Goal: Register for event/course

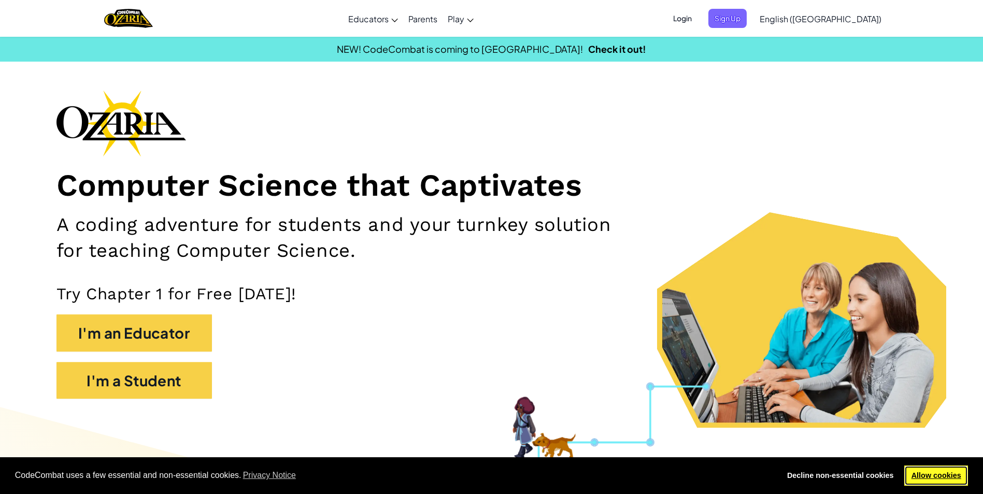
click at [955, 476] on link "Allow cookies" at bounding box center [936, 476] width 64 height 21
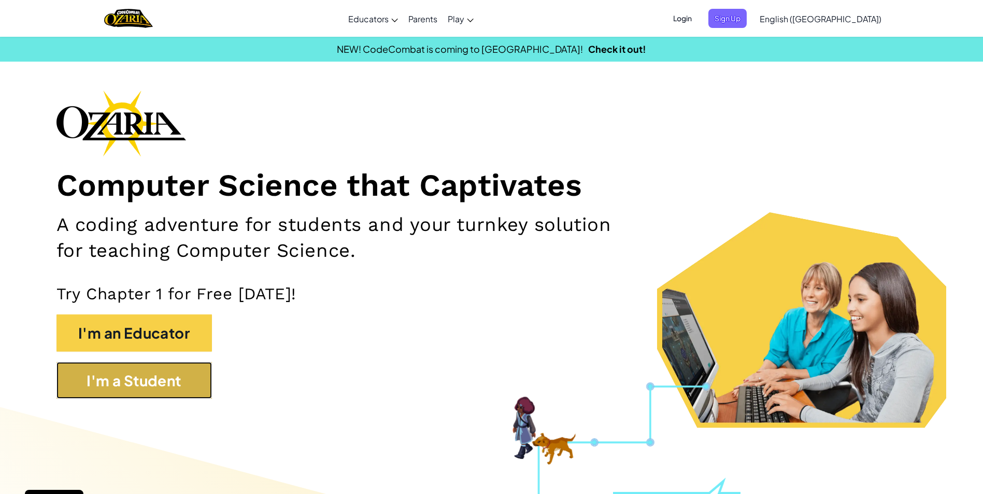
click at [178, 363] on button "I'm a Student" at bounding box center [133, 380] width 155 height 37
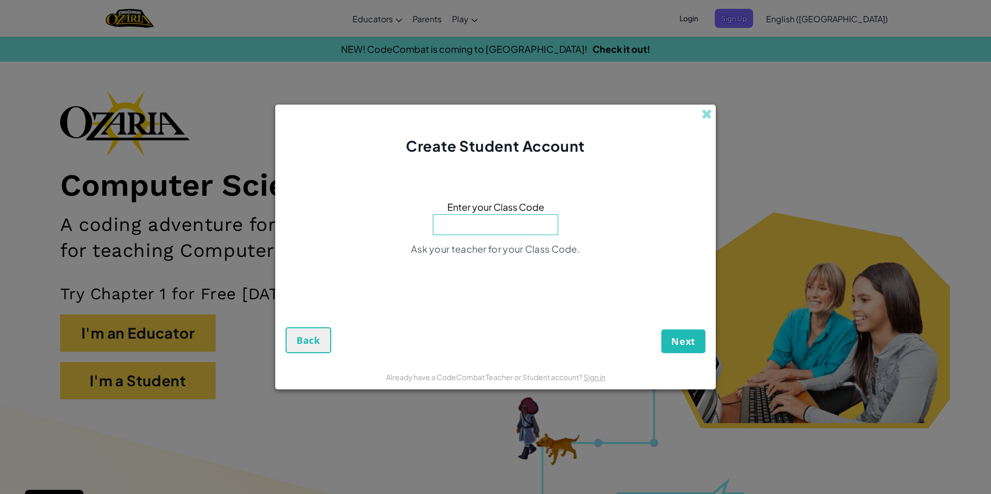
click at [534, 238] on div "Enter your Class Code Ask your teacher for your Class Code." at bounding box center [496, 231] width 420 height 128
